Goal: Information Seeking & Learning: Compare options

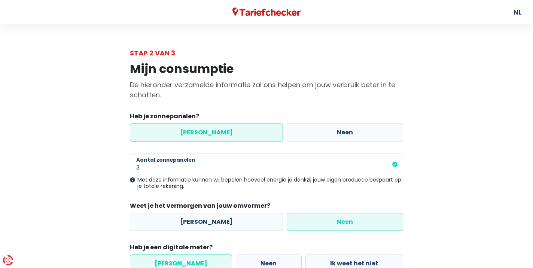
select select "day_night_bi_hourly"
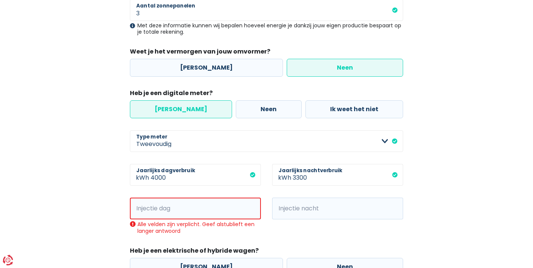
scroll to position [167, 0]
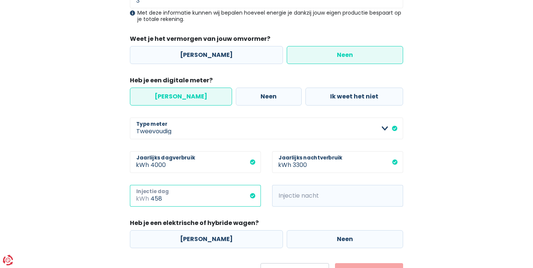
type input "458"
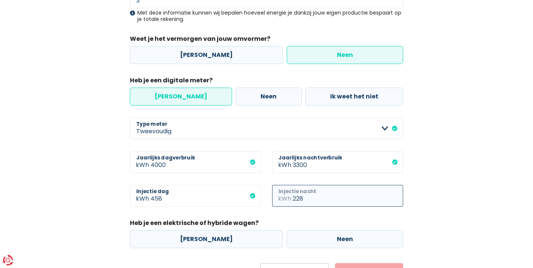
type input "228"
click at [475, 191] on div "Mijn consumptie De hieronder verzamelde informatie zal ons helpen om jouw verbr…" at bounding box center [266, 86] width 427 height 391
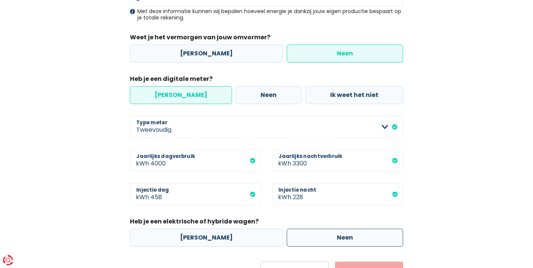
click at [361, 246] on label "Neen" at bounding box center [345, 238] width 116 height 18
click at [361, 246] on input "Neen" at bounding box center [345, 238] width 116 height 18
radio input "true"
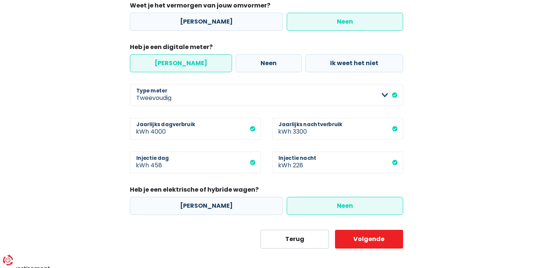
scroll to position [204, 0]
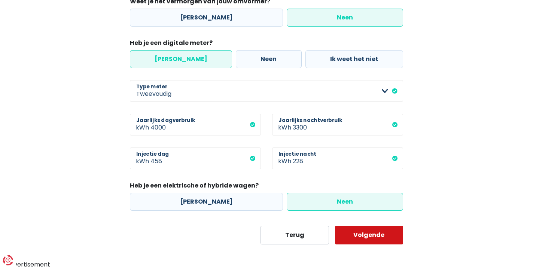
click at [397, 232] on button "Volgende" at bounding box center [369, 235] width 69 height 19
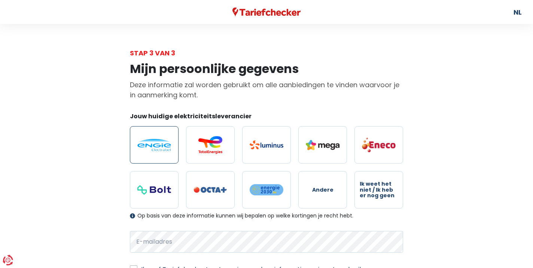
click at [149, 146] on img at bounding box center [154, 145] width 34 height 12
click at [149, 146] on input "radio" at bounding box center [154, 144] width 49 height 37
radio input "true"
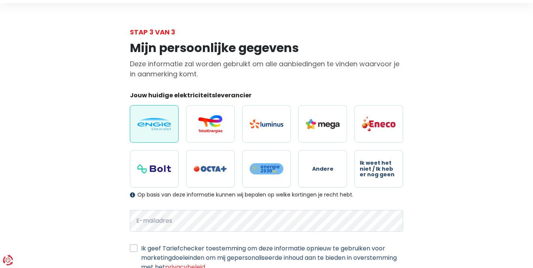
scroll to position [82, 0]
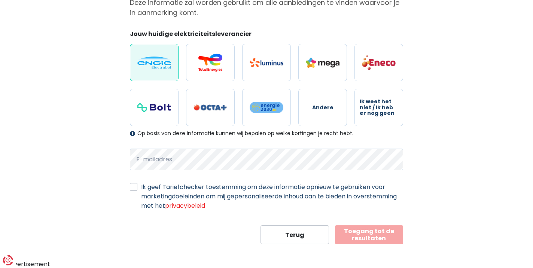
click at [385, 240] on button "Toegang tot de resultaten" at bounding box center [369, 234] width 69 height 19
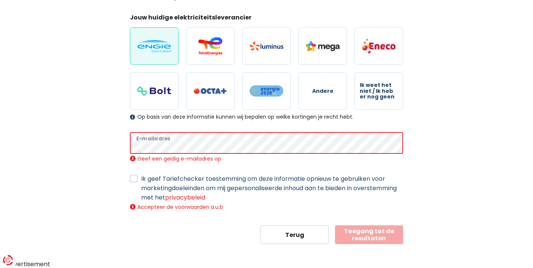
scroll to position [91, 0]
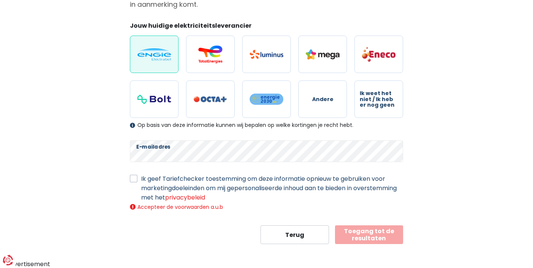
click at [141, 177] on label "Ik geef Tariefchecker toestemming om deze informatie opnieuw te gebruiken voor …" at bounding box center [272, 188] width 262 height 28
click at [132, 177] on input "Ik geef Tariefchecker toestemming om deze informatie opnieuw te gebruiken voor …" at bounding box center [133, 177] width 7 height 7
checkbox input "true"
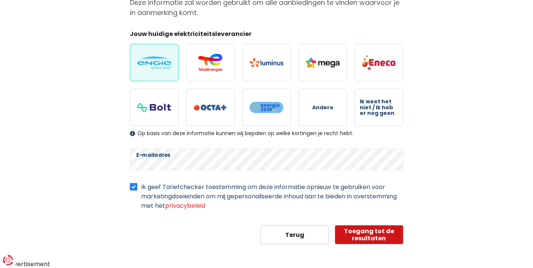
click at [347, 234] on button "Toegang tot de resultaten" at bounding box center [369, 234] width 69 height 19
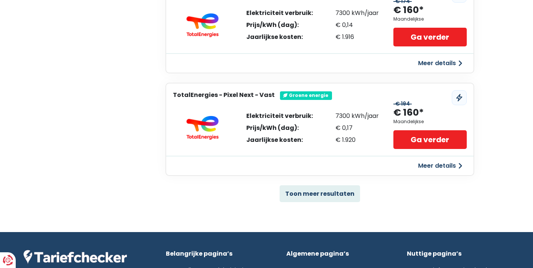
scroll to position [483, 0]
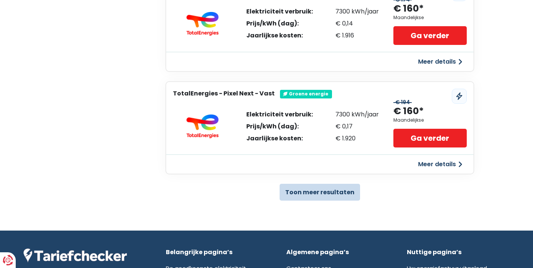
click at [340, 195] on button "Toon meer resultaten" at bounding box center [320, 192] width 81 height 17
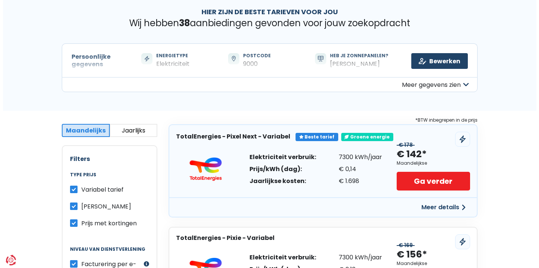
scroll to position [78, 0]
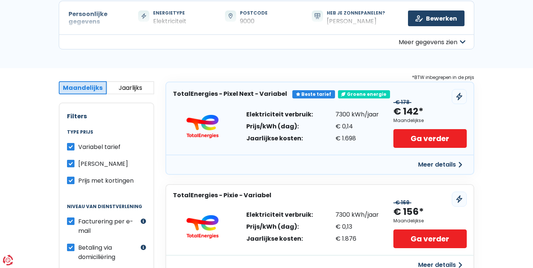
click at [438, 164] on button "Meer details" at bounding box center [440, 164] width 53 height 13
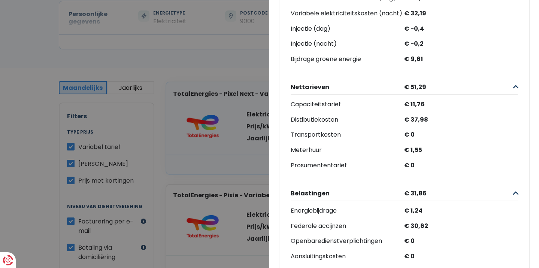
scroll to position [0, 0]
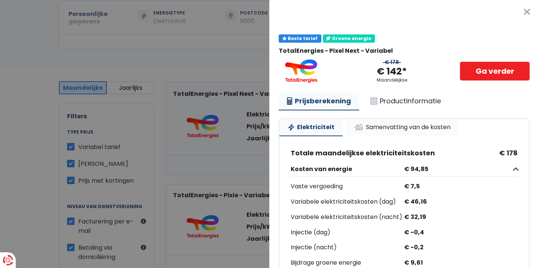
click at [399, 127] on link "Samenvatting van de kosten" at bounding box center [402, 127] width 113 height 16
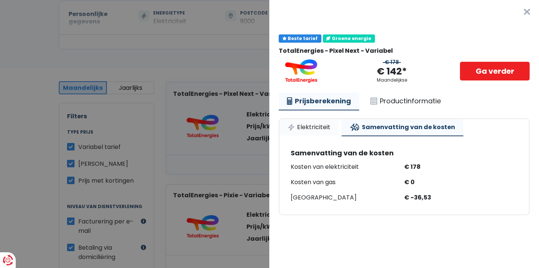
click at [328, 129] on link "Elektriciteit" at bounding box center [308, 127] width 59 height 16
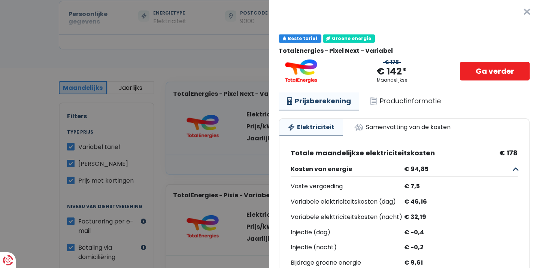
click at [515, 13] on button "×" at bounding box center [527, 12] width 24 height 24
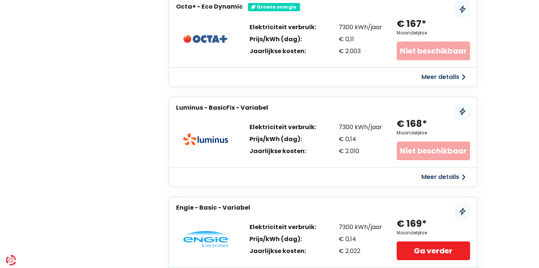
scroll to position [959, 0]
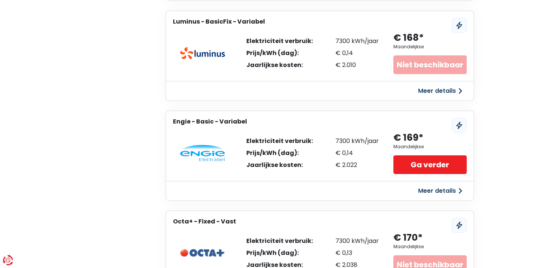
click at [441, 184] on button "Meer details" at bounding box center [440, 190] width 53 height 13
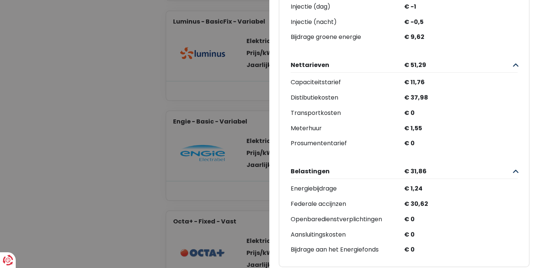
scroll to position [0, 0]
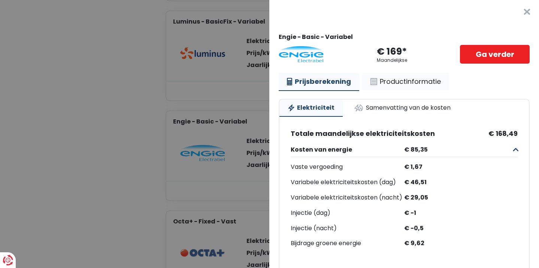
click at [394, 89] on link "Productinformatie" at bounding box center [405, 81] width 87 height 17
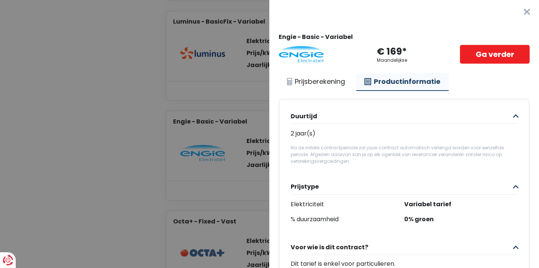
click at [97, 76] on Variabel "Plus de détails - Engie × Engie - Basic - Variabel € 169* Maandelijkse Ga verde…" at bounding box center [269, 134] width 539 height 268
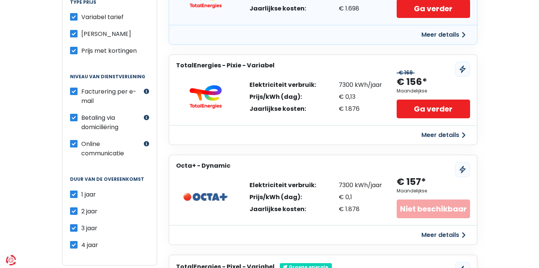
scroll to position [149, 0]
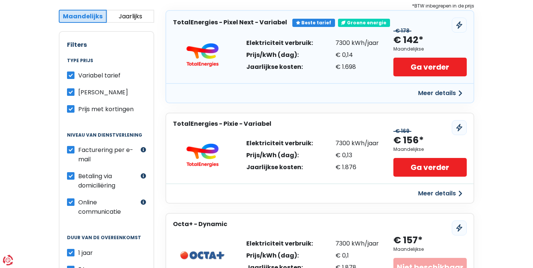
click at [422, 90] on button "Meer details" at bounding box center [440, 93] width 53 height 13
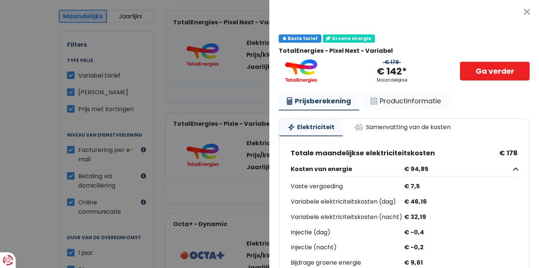
click at [400, 102] on link "Productinformatie" at bounding box center [405, 100] width 87 height 17
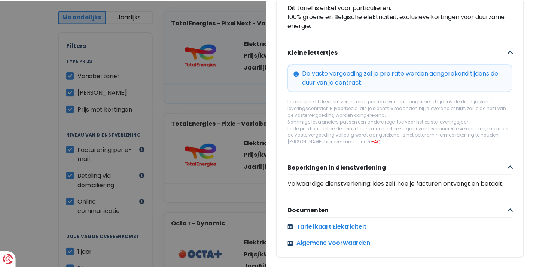
scroll to position [280, 0]
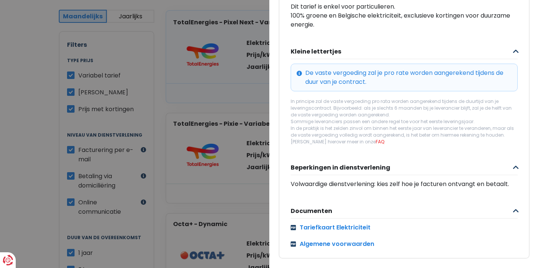
click at [246, 104] on Variabel "Plus de détails - TotalEnergies × Beste tarief Groene energie TotalEnergies - P…" at bounding box center [269, 134] width 539 height 268
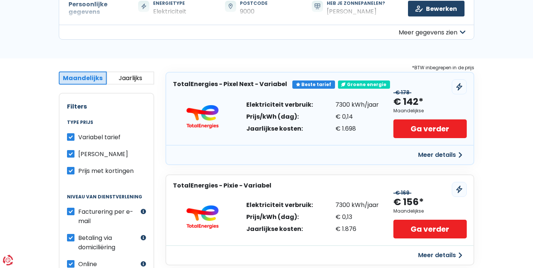
scroll to position [0, 0]
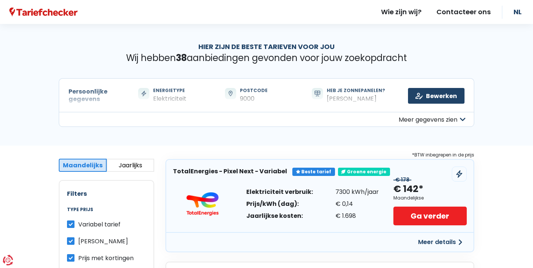
click at [436, 119] on button "Meer gegevens zien" at bounding box center [267, 119] width 416 height 15
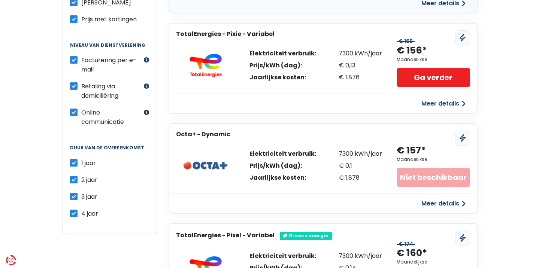
scroll to position [180, 0]
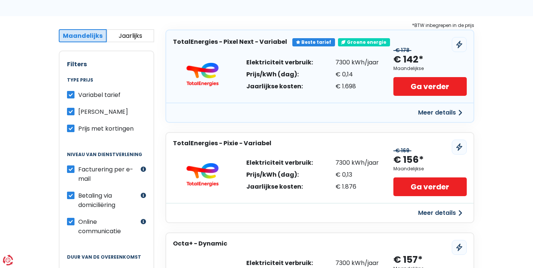
click at [78, 127] on label "Prijs met kortingen" at bounding box center [105, 128] width 55 height 9
click at [73, 127] on input "Prijs met kortingen" at bounding box center [70, 127] width 7 height 7
checkbox input "false"
click at [78, 92] on label "Variabel tarief" at bounding box center [99, 94] width 42 height 9
click at [70, 92] on input "Variabel tarief" at bounding box center [70, 93] width 7 height 7
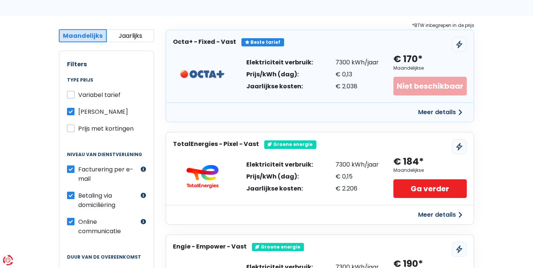
click at [446, 217] on button "Meer details" at bounding box center [440, 214] width 53 height 13
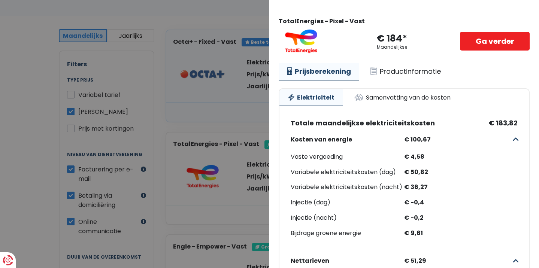
scroll to position [22, 0]
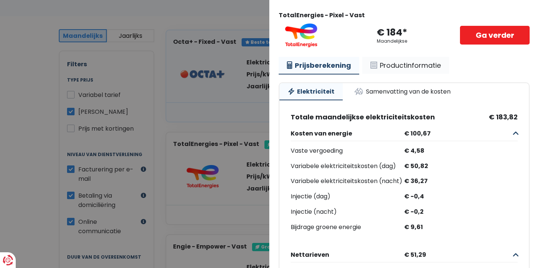
click at [424, 69] on link "Productinformatie" at bounding box center [405, 65] width 87 height 17
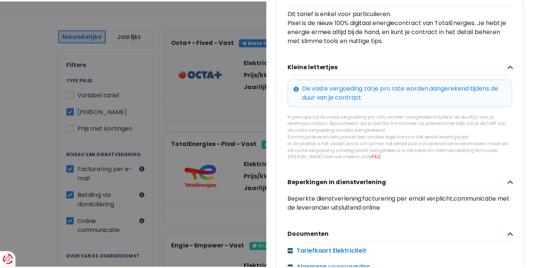
scroll to position [285, 0]
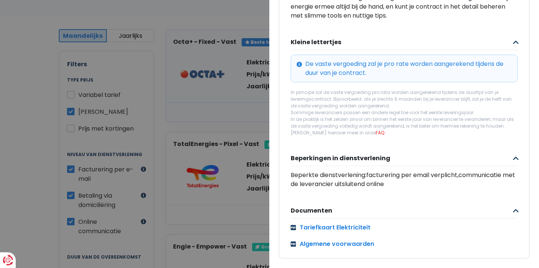
click at [28, 125] on Vast "Plus de détails - TotalEnergies × TotalEnergies - Pixel - Vast € 184* Maandelij…" at bounding box center [269, 134] width 539 height 268
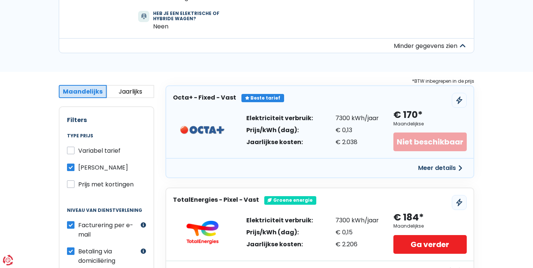
scroll to position [136, 0]
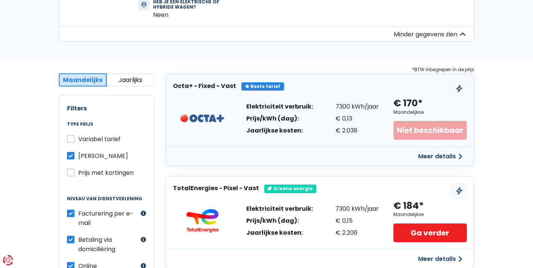
click at [78, 140] on label "Variabel tarief" at bounding box center [99, 138] width 42 height 9
click at [74, 140] on input "Variabel tarief" at bounding box center [70, 137] width 7 height 7
checkbox input "true"
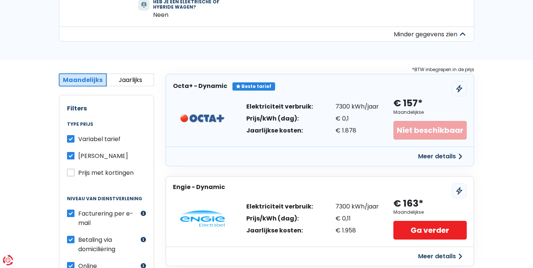
click at [78, 172] on label "Prijs met kortingen" at bounding box center [105, 172] width 55 height 9
click at [71, 172] on input "Prijs met kortingen" at bounding box center [70, 171] width 7 height 7
checkbox input "true"
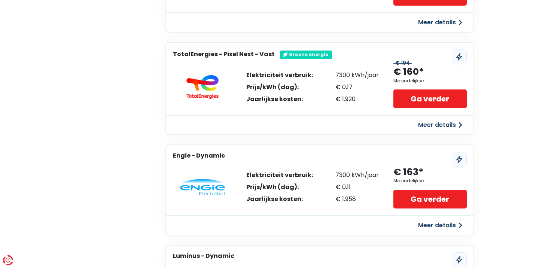
scroll to position [0, 0]
